Goal: Task Accomplishment & Management: Manage account settings

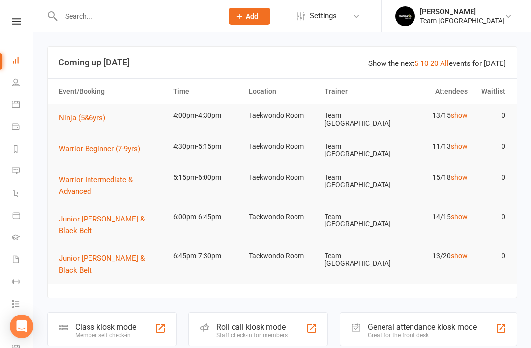
click at [19, 154] on link "Reports" at bounding box center [23, 150] width 22 height 22
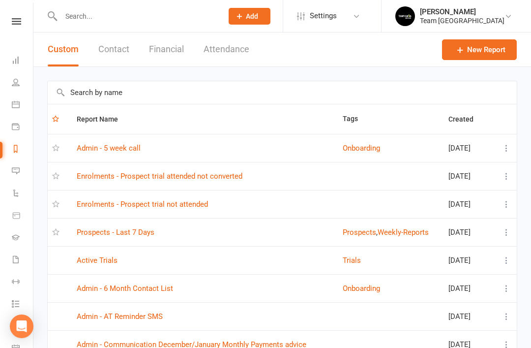
click at [145, 236] on link "Prospects - Last 7 Days" at bounding box center [116, 232] width 78 height 9
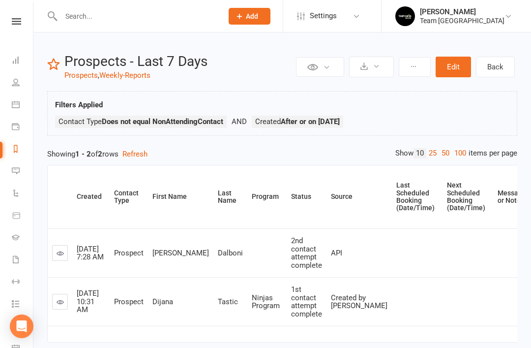
click at [62, 298] on icon at bounding box center [60, 301] width 7 height 7
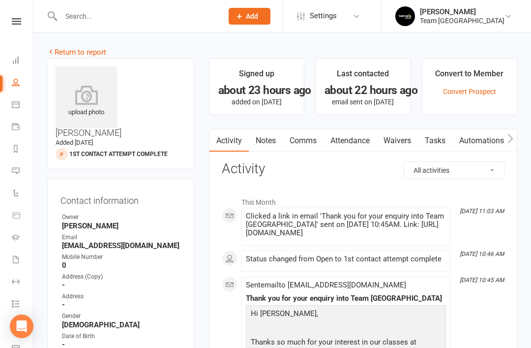
click at [272, 143] on link "Notes" at bounding box center [266, 140] width 34 height 23
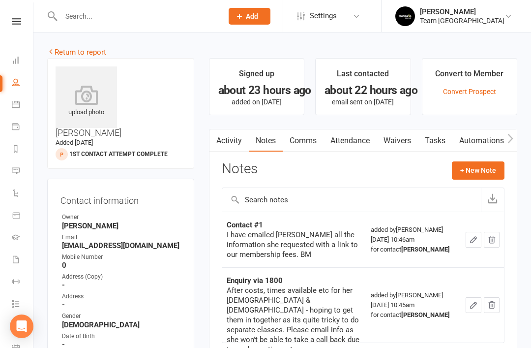
click at [235, 143] on link "Activity" at bounding box center [228, 140] width 39 height 23
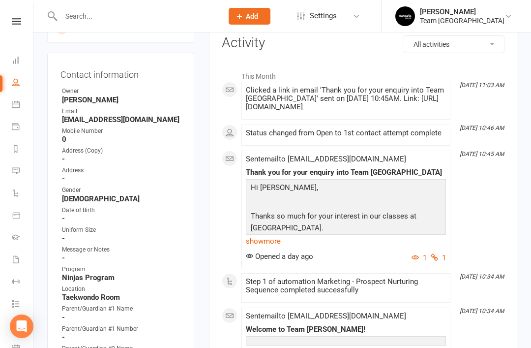
scroll to position [126, 0]
click at [259, 239] on link "show more" at bounding box center [346, 241] width 200 height 14
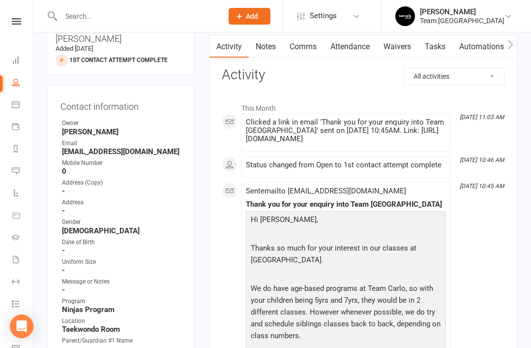
scroll to position [0, 0]
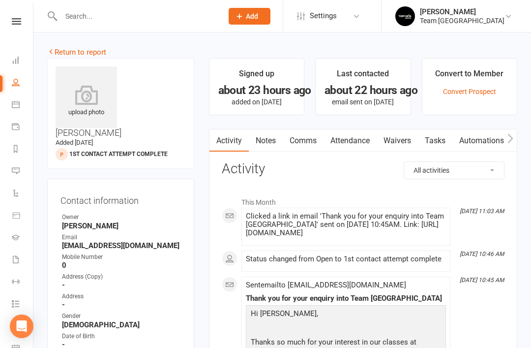
click at [66, 50] on link "Return to report" at bounding box center [76, 52] width 59 height 9
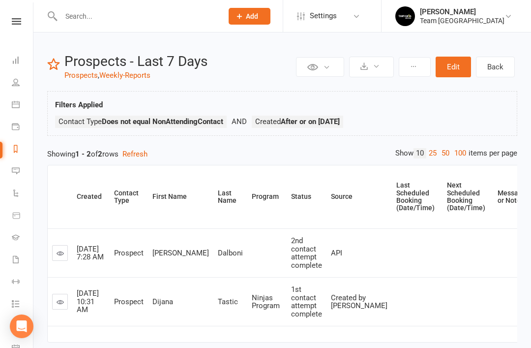
click at [59, 253] on icon at bounding box center [60, 252] width 7 height 7
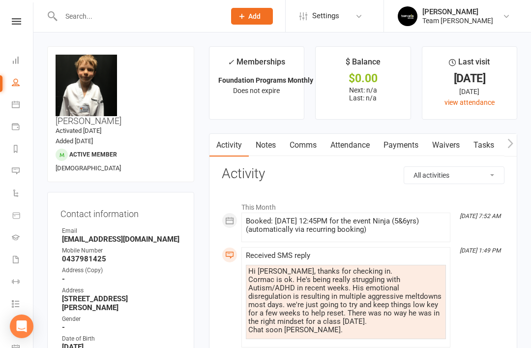
click at [16, 147] on icon at bounding box center [16, 149] width 8 height 8
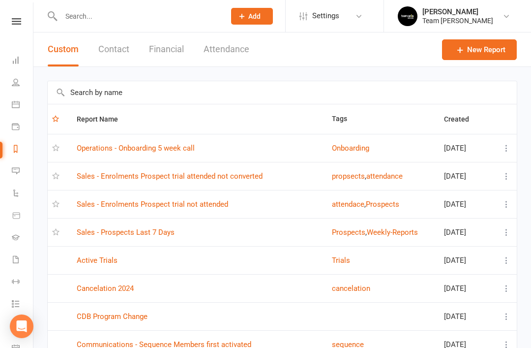
click at [159, 235] on link "Sales - Prospects Last 7 Days" at bounding box center [126, 232] width 98 height 9
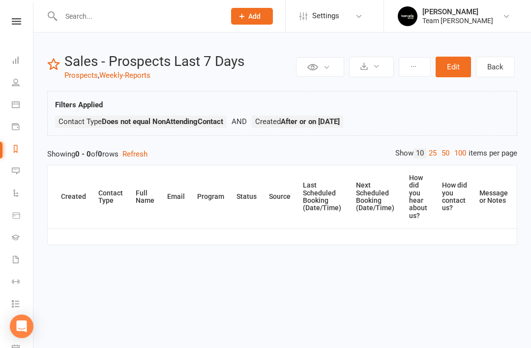
click at [15, 153] on link "Reports" at bounding box center [23, 150] width 22 height 22
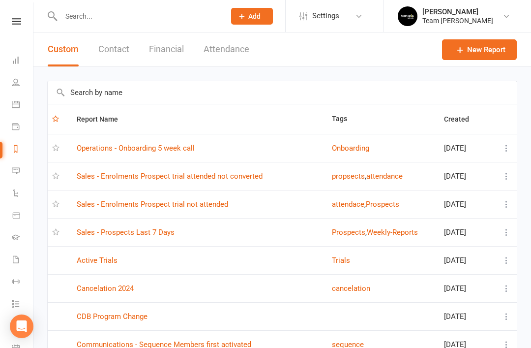
click at [224, 179] on link "Sales - Enrolments Prospect trial attended not converted" at bounding box center [170, 176] width 186 height 9
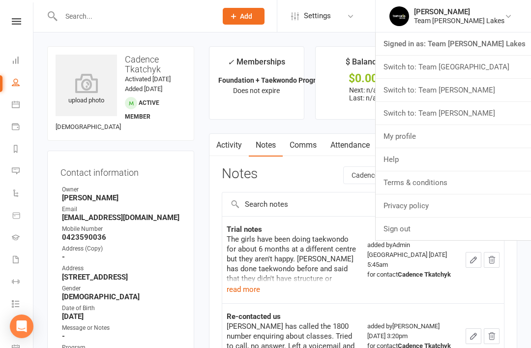
click at [487, 92] on link "Switch to: Team [PERSON_NAME]" at bounding box center [453, 90] width 155 height 23
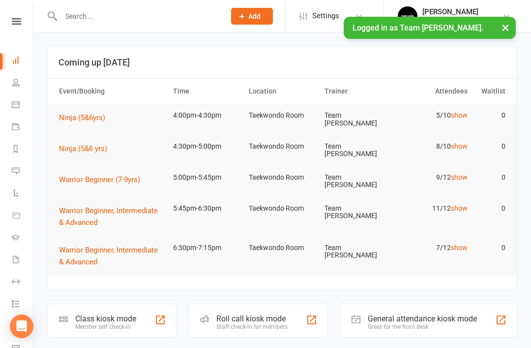
click at [15, 151] on icon at bounding box center [16, 149] width 8 height 8
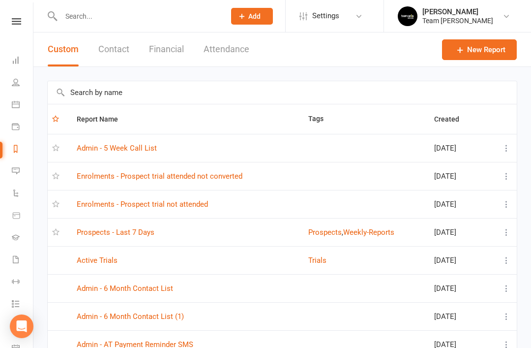
click at [147, 233] on link "Prospects - Last 7 Days" at bounding box center [116, 232] width 78 height 9
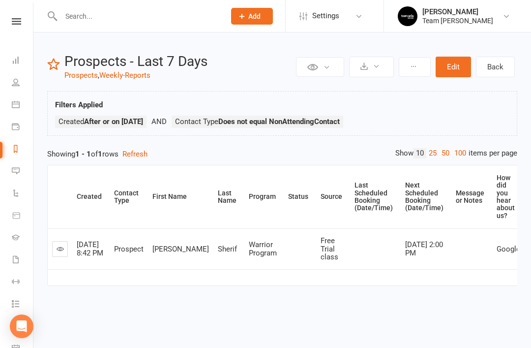
click at [14, 151] on icon at bounding box center [16, 149] width 8 height 8
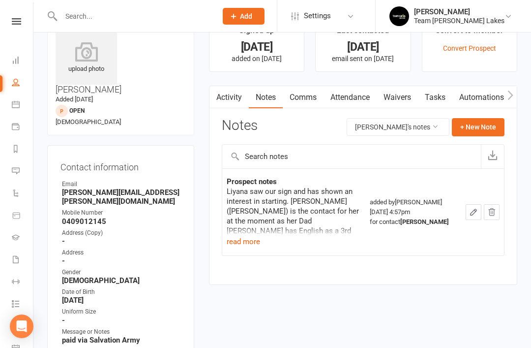
click at [14, 150] on icon at bounding box center [16, 149] width 8 height 8
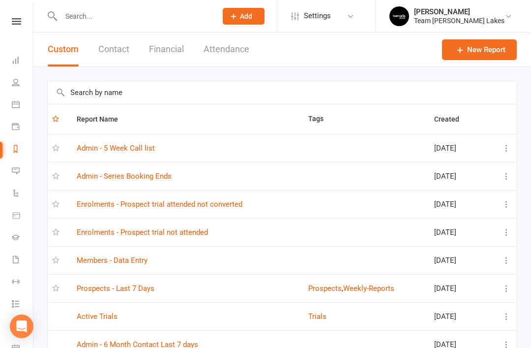
click at [143, 291] on link "Prospects - Last 7 Days" at bounding box center [116, 288] width 78 height 9
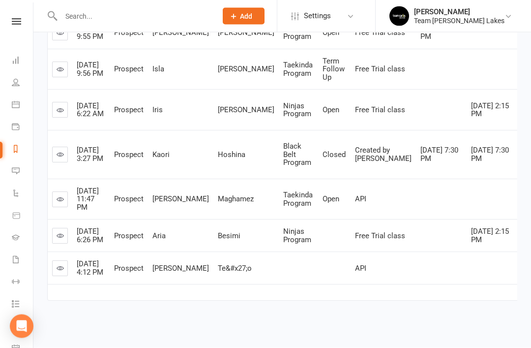
scroll to position [246, 0]
click at [58, 272] on icon at bounding box center [60, 268] width 7 height 7
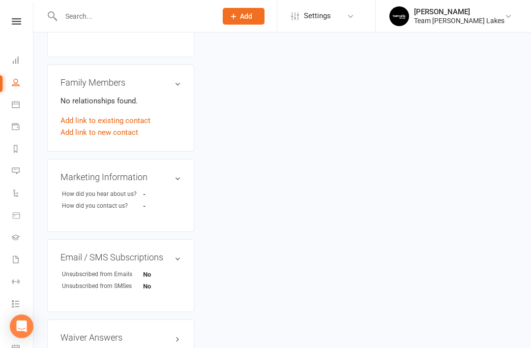
click at [0, 0] on link "edit" at bounding box center [0, 0] width 0 height 0
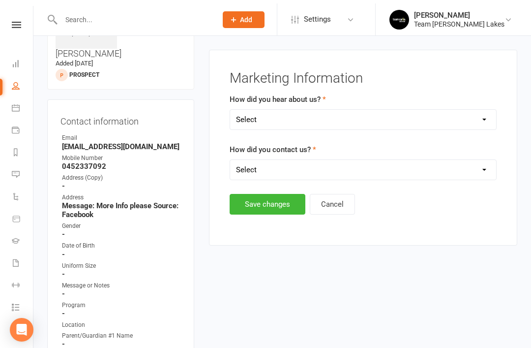
click at [347, 117] on select "Select Google Website Facebook Maketing Instagram Word of mouth Location Signag…" at bounding box center [363, 116] width 266 height 20
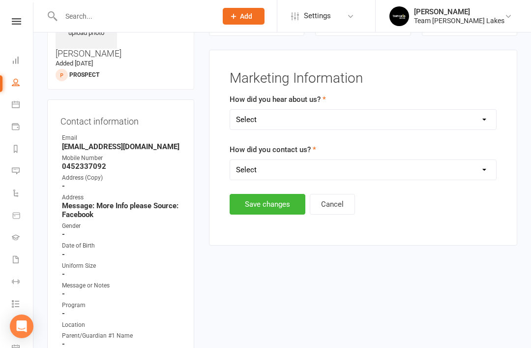
select select "Facebook Maketing"
click at [367, 170] on select "Select 1800 Team Carlo Email Website Team Carlo Location Mobile Instagram Faceb…" at bounding box center [363, 170] width 266 height 20
select select "Website"
click at [283, 201] on button "Save changes" at bounding box center [268, 204] width 76 height 21
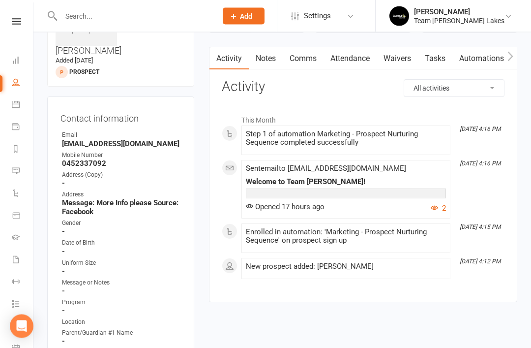
scroll to position [0, 0]
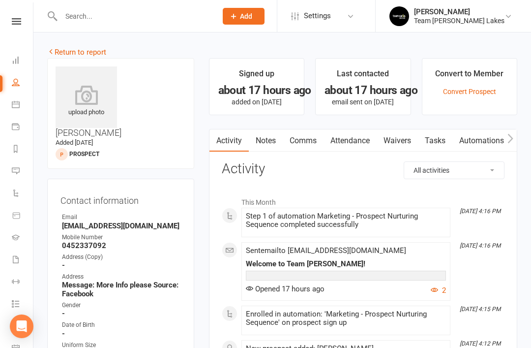
click at [355, 18] on icon at bounding box center [351, 16] width 8 height 8
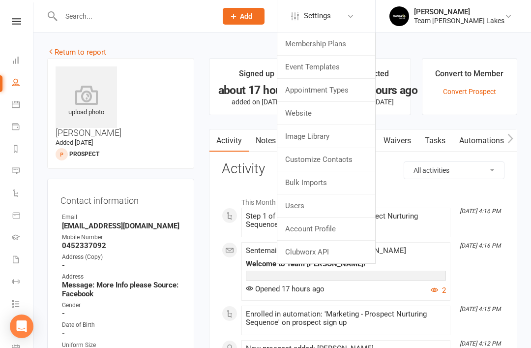
click at [348, 162] on link "Customize Contacts" at bounding box center [326, 159] width 98 height 23
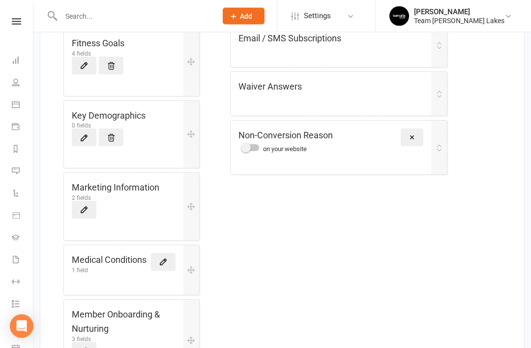
scroll to position [10, 0]
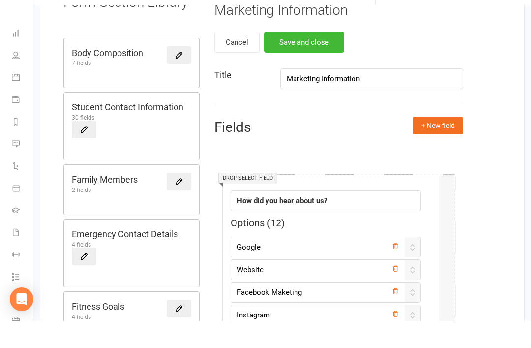
scroll to position [86, 0]
click at [312, 308] on input "Facebook Maketing" at bounding box center [326, 318] width 190 height 21
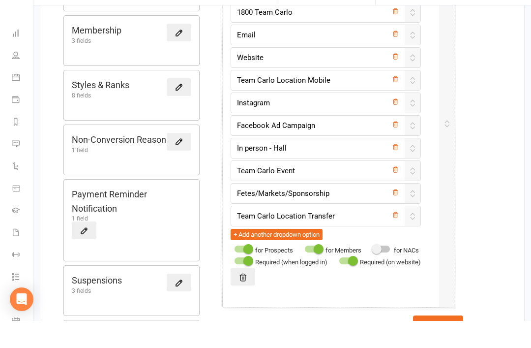
scroll to position [780, 0]
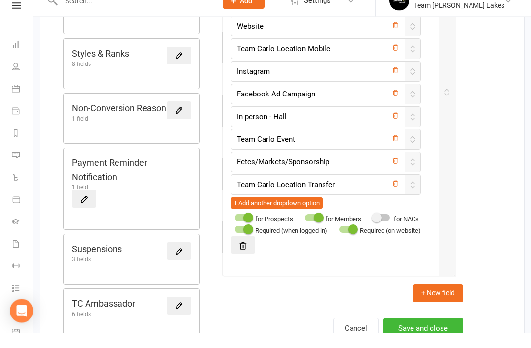
type input "Facebook Marketing"
click at [426, 333] on button "Save and close" at bounding box center [423, 343] width 80 height 21
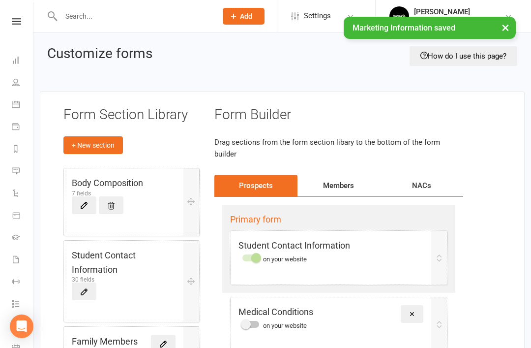
click at [17, 152] on icon at bounding box center [16, 149] width 8 height 8
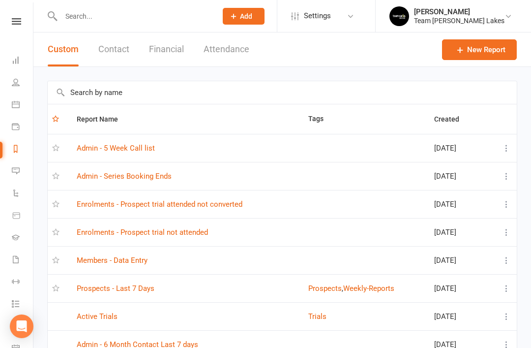
click at [109, 290] on link "Prospects - Last 7 Days" at bounding box center [116, 288] width 78 height 9
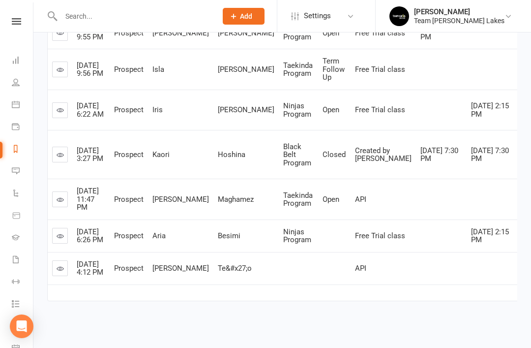
scroll to position [233, 0]
click at [61, 276] on link at bounding box center [60, 268] width 16 height 16
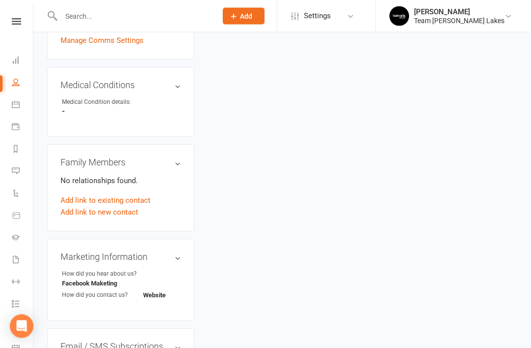
scroll to position [472, 0]
click at [0, 0] on link "edit" at bounding box center [0, 0] width 0 height 0
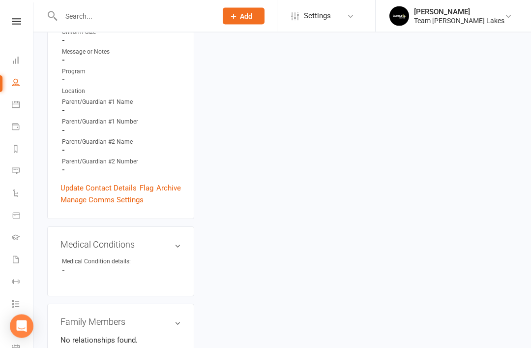
scroll to position [79, 0]
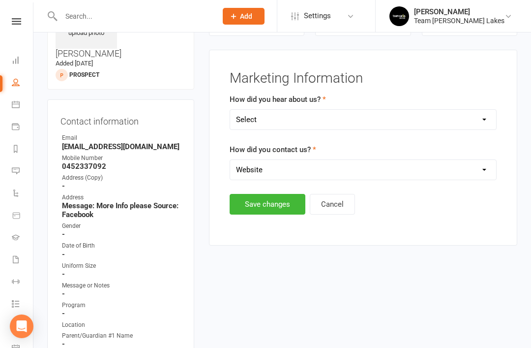
click at [451, 113] on select "Select Google Website Facebook Marketing Instagram Word of mouth Location Signa…" at bounding box center [363, 120] width 266 height 20
select select "Facebook Marketing"
click at [270, 205] on button "Save changes" at bounding box center [268, 204] width 76 height 21
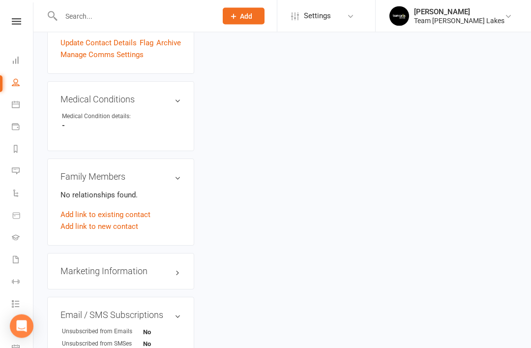
scroll to position [458, 0]
click at [136, 266] on h3 "Marketing Information edit" at bounding box center [120, 271] width 120 height 10
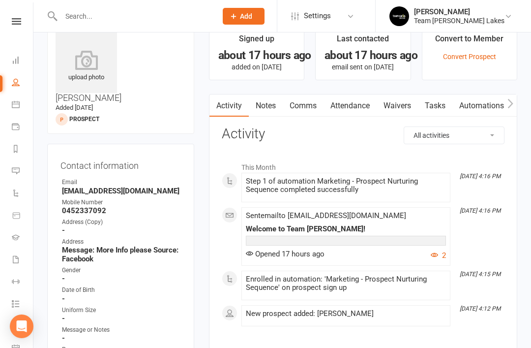
scroll to position [0, 0]
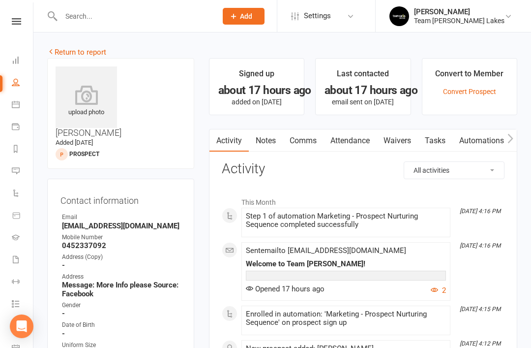
click at [306, 141] on link "Comms" at bounding box center [303, 140] width 41 height 23
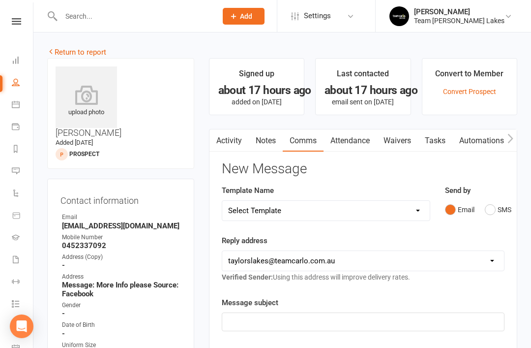
click at [415, 209] on select "Select Template [SMS] Delivery - Class change advice [SMS] Direct Debit - AT Pa…" at bounding box center [326, 211] width 208 height 20
select select "31"
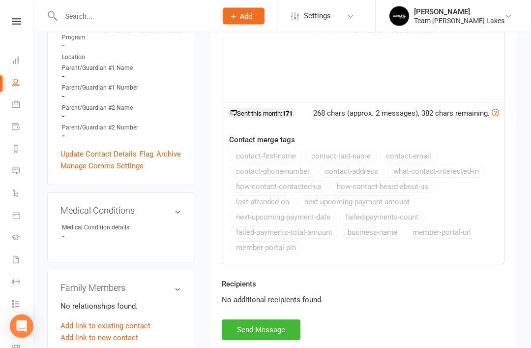
scroll to position [347, 0]
click at [257, 325] on button "Send Message" at bounding box center [261, 329] width 79 height 21
select select
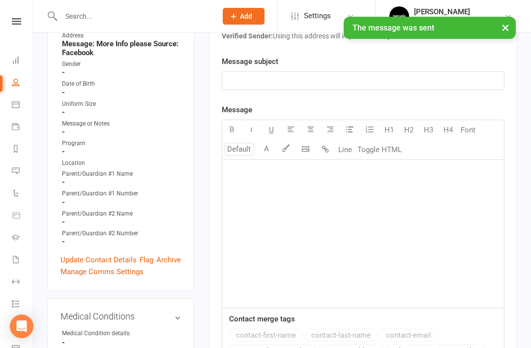
click at [97, 254] on link "Update Contact Details" at bounding box center [98, 260] width 76 height 12
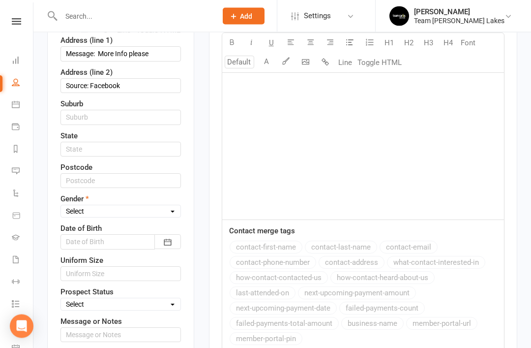
scroll to position [337, 0]
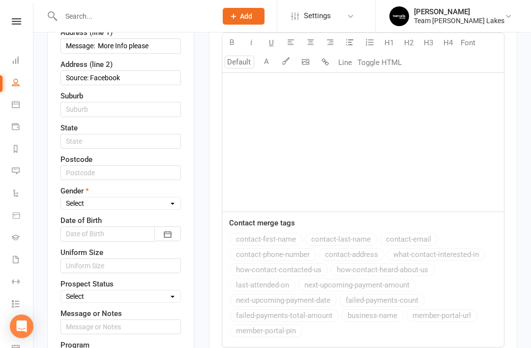
click at [171, 291] on select "Select Open Closed Website Lead Term Follow Up Waiting List Re-Target Funnel 1s…" at bounding box center [120, 296] width 119 height 11
select select "1st contact attempt complete"
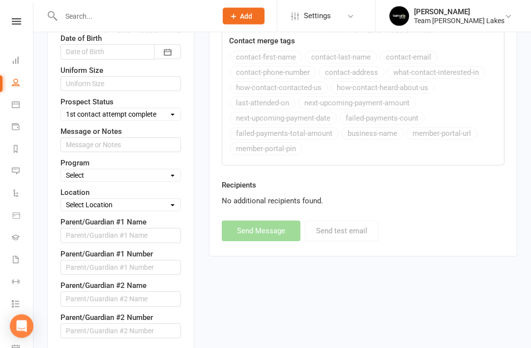
scroll to position [519, 0]
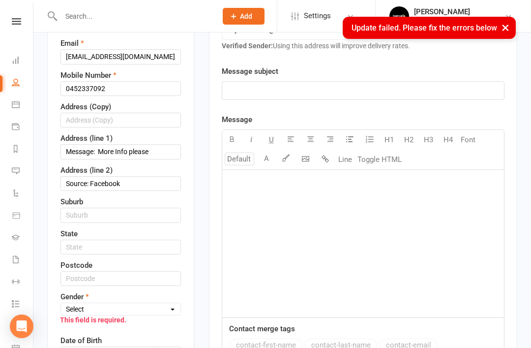
scroll to position [214, 0]
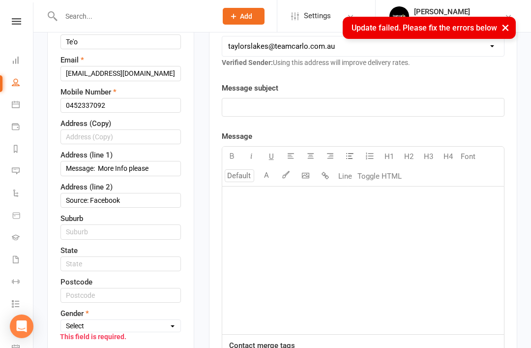
click at [167, 320] on select "Select Male Female" at bounding box center [120, 325] width 119 height 11
select select "Female"
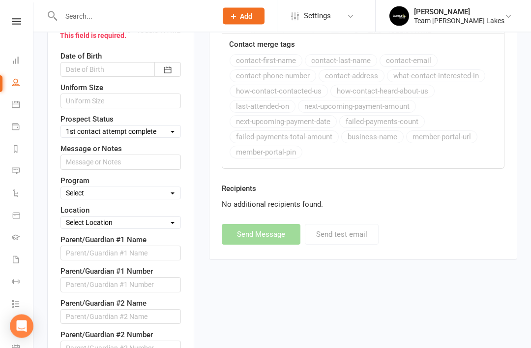
scroll to position [532, 0]
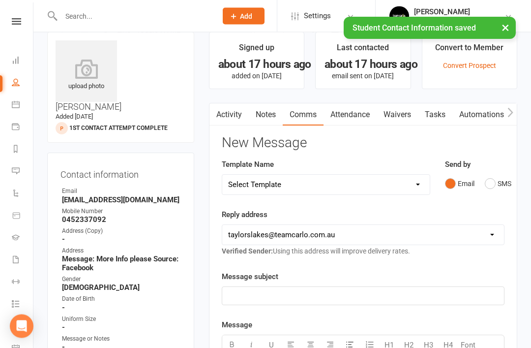
scroll to position [0, 0]
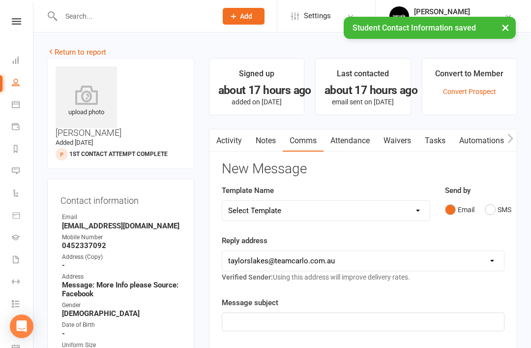
click at [238, 140] on link "Activity" at bounding box center [228, 140] width 39 height 23
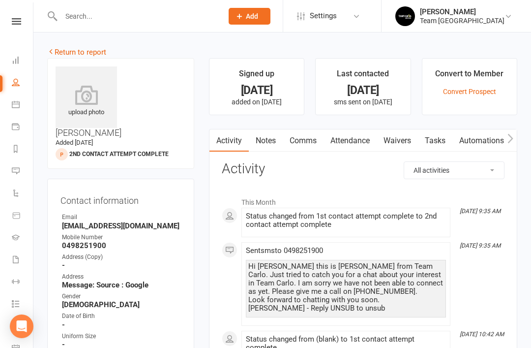
click at [17, 164] on link "Messages 2" at bounding box center [23, 172] width 22 height 22
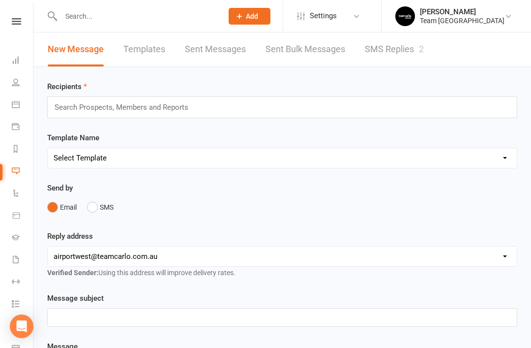
click at [399, 55] on link "SMS Replies 2" at bounding box center [394, 49] width 59 height 34
click at [400, 53] on link "SMS Replies 2" at bounding box center [394, 49] width 59 height 34
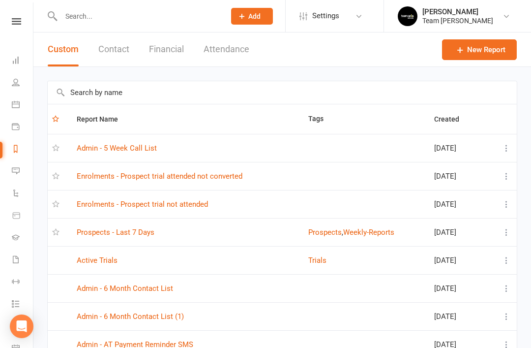
click at [19, 171] on icon at bounding box center [16, 171] width 8 height 8
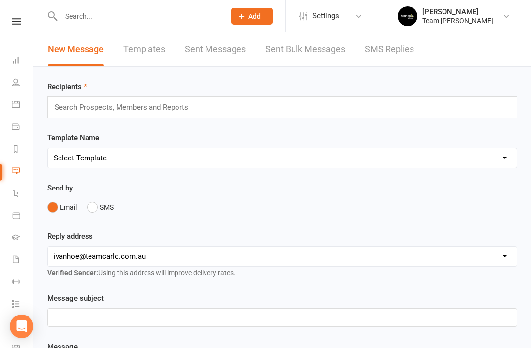
click at [21, 169] on link "Messages" at bounding box center [23, 172] width 22 height 22
click at [400, 49] on link "SMS Replies" at bounding box center [389, 49] width 49 height 34
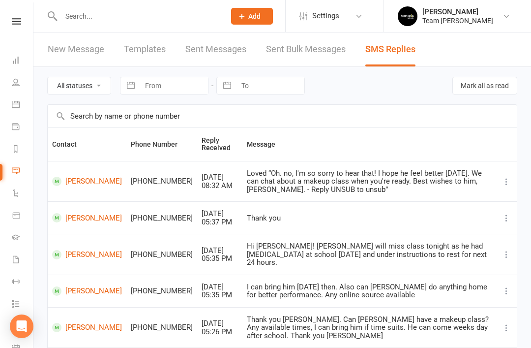
click at [17, 150] on icon at bounding box center [16, 149] width 8 height 8
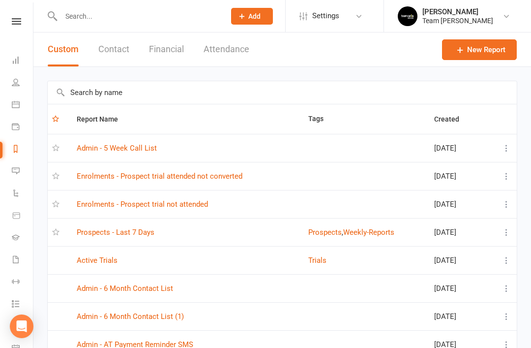
click at [145, 229] on link "Prospects - Last 7 Days" at bounding box center [116, 232] width 78 height 9
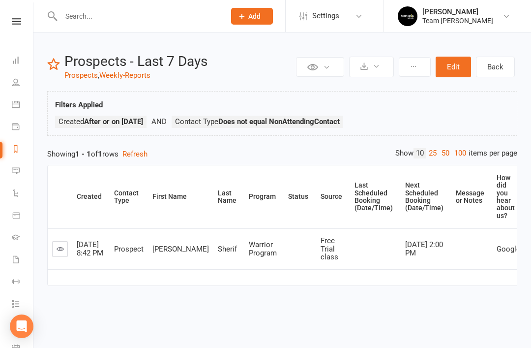
click at [67, 245] on link at bounding box center [60, 249] width 16 height 16
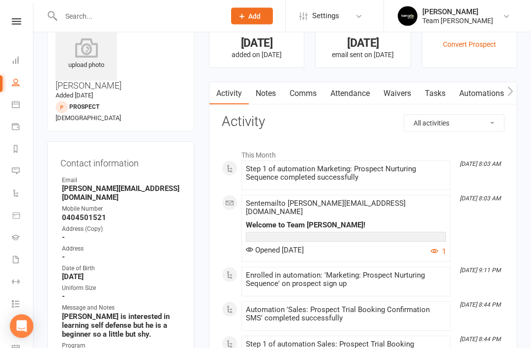
scroll to position [47, 0]
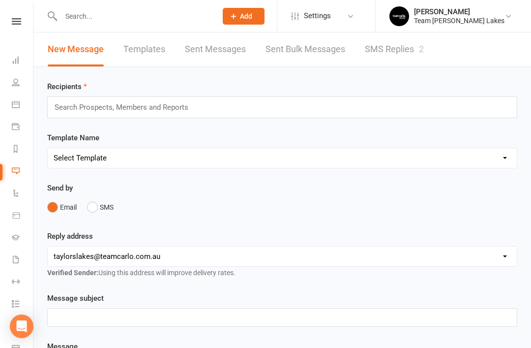
click at [407, 41] on link "SMS Replies 2" at bounding box center [394, 49] width 59 height 34
